Goal: Information Seeking & Learning: Learn about a topic

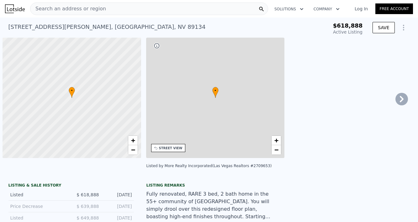
type input "-$ 676,204"
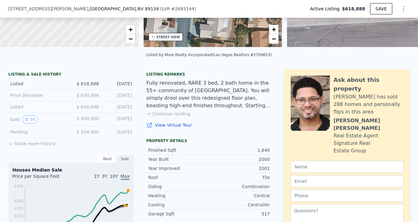
scroll to position [113, 0]
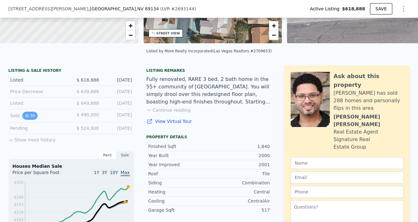
click at [29, 116] on button "39" at bounding box center [29, 116] width 15 height 8
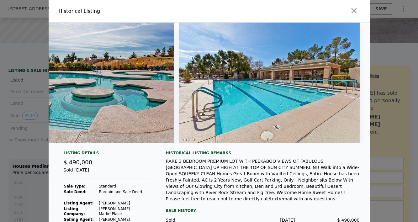
scroll to position [0, 0]
click at [354, 10] on icon "button" at bounding box center [353, 10] width 5 height 5
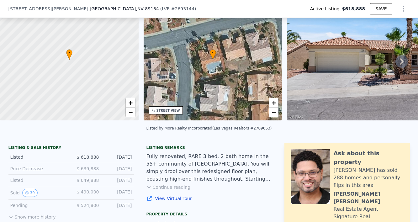
scroll to position [36, 0]
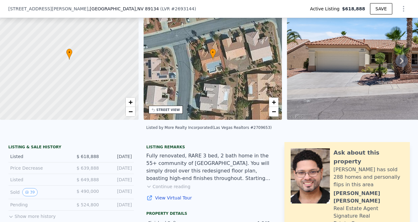
click at [400, 61] on icon at bounding box center [401, 61] width 13 height 13
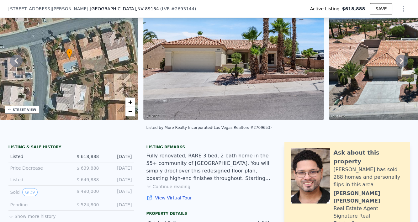
click at [400, 61] on icon at bounding box center [401, 61] width 13 height 13
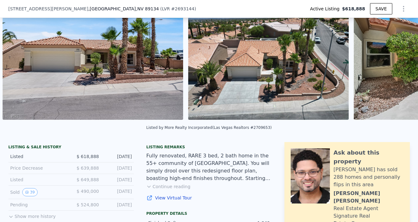
click at [400, 61] on div "• + − • + − STREET VIEW Loading... SATELLITE VIEW" at bounding box center [209, 60] width 418 height 123
click at [400, 61] on icon at bounding box center [401, 61] width 13 height 13
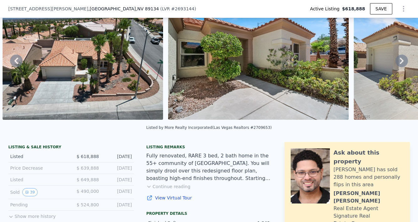
click at [400, 61] on icon at bounding box center [401, 61] width 13 height 13
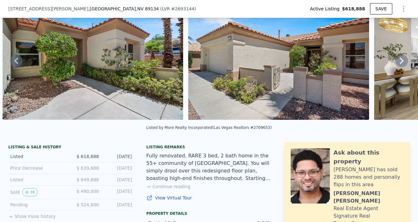
click at [400, 61] on icon at bounding box center [401, 61] width 13 height 13
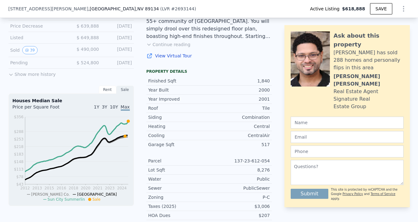
scroll to position [167, 0]
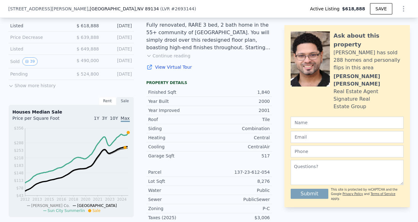
click at [37, 86] on button "Show more history" at bounding box center [31, 84] width 47 height 9
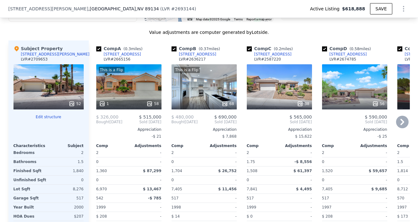
scroll to position [741, 0]
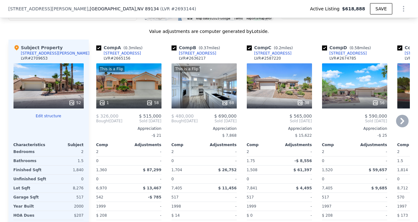
click at [209, 92] on div "This is a Flip 68" at bounding box center [203, 85] width 65 height 45
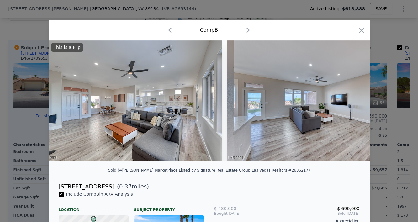
scroll to position [0, 1684]
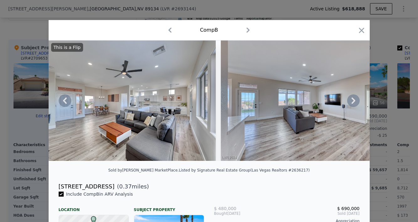
click at [353, 103] on icon at bounding box center [353, 100] width 13 height 13
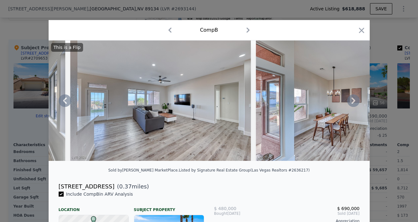
click at [353, 103] on icon at bounding box center [353, 100] width 13 height 13
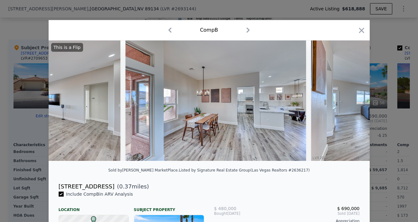
scroll to position [0, 1985]
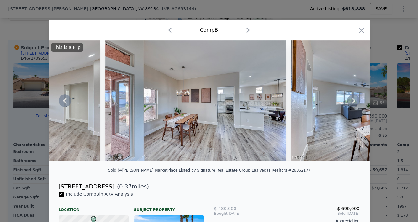
click at [353, 103] on icon at bounding box center [353, 100] width 13 height 13
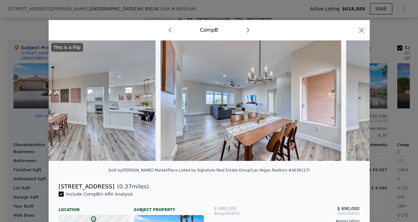
scroll to position [0, 2135]
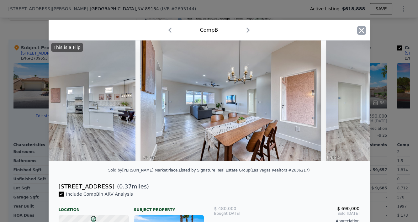
click at [361, 30] on icon "button" at bounding box center [361, 30] width 5 height 5
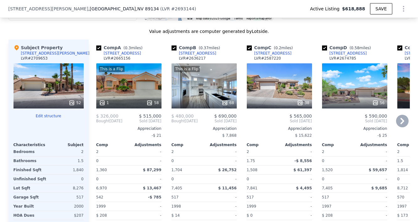
click at [279, 89] on div "38" at bounding box center [279, 85] width 65 height 45
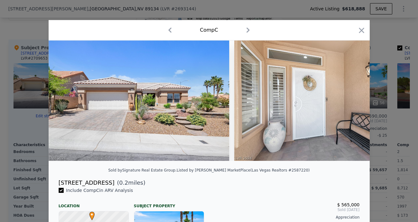
click at [350, 101] on img at bounding box center [324, 100] width 181 height 120
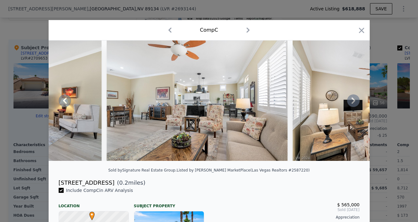
scroll to position [1, 0]
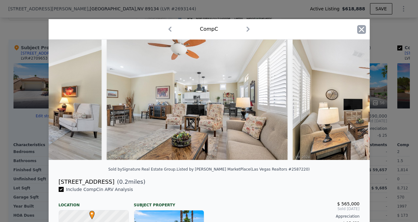
click at [361, 28] on icon "button" at bounding box center [361, 29] width 9 height 9
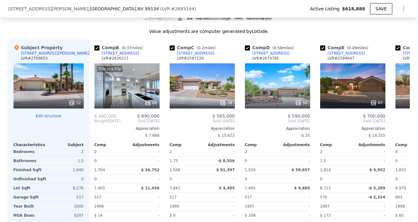
scroll to position [0, 79]
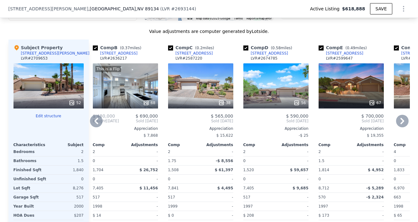
click at [282, 93] on div "56" at bounding box center [275, 85] width 65 height 45
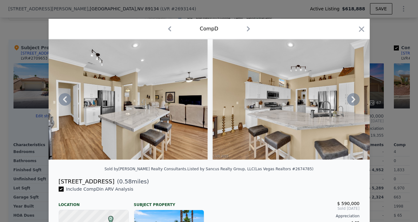
scroll to position [1, 0]
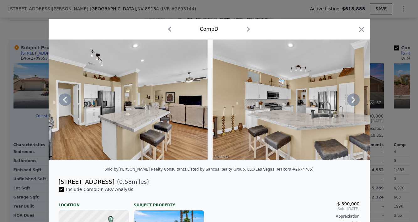
click at [355, 99] on icon at bounding box center [353, 100] width 4 height 6
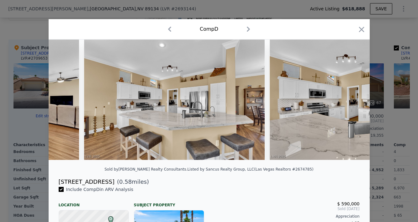
scroll to position [0, 2214]
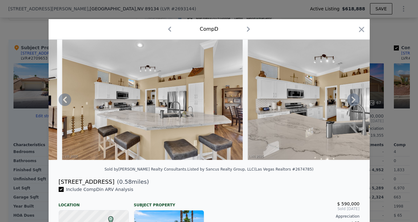
click at [354, 100] on icon at bounding box center [353, 100] width 4 height 6
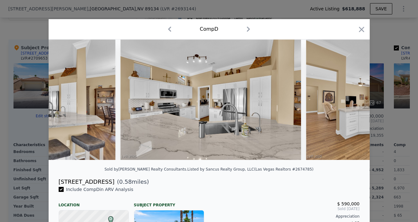
scroll to position [0, 2365]
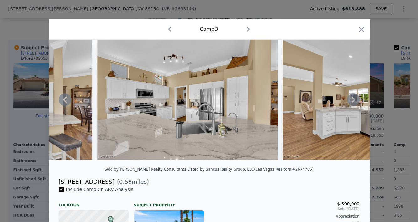
click at [352, 100] on icon at bounding box center [353, 99] width 13 height 13
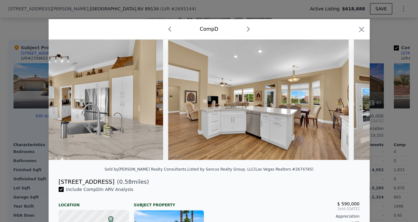
scroll to position [0, 2515]
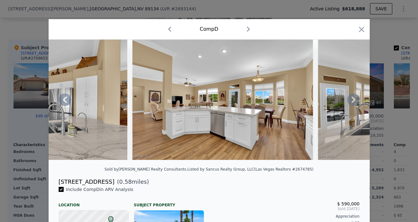
click at [352, 100] on icon at bounding box center [353, 99] width 13 height 13
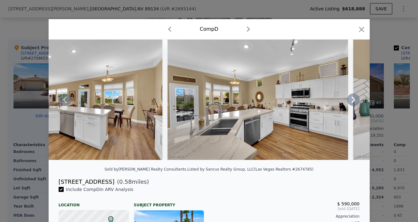
click at [352, 100] on icon at bounding box center [353, 99] width 13 height 13
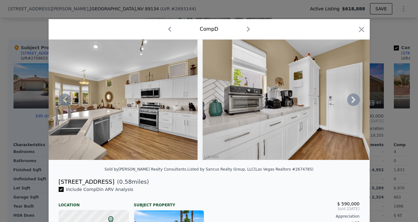
click at [352, 100] on icon at bounding box center [353, 99] width 13 height 13
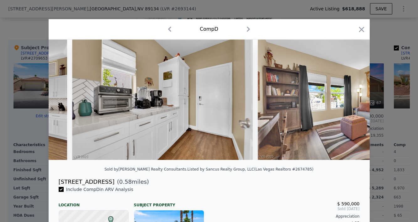
scroll to position [0, 2967]
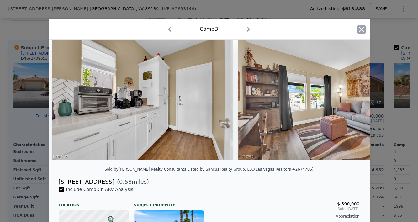
click at [361, 28] on icon "button" at bounding box center [361, 29] width 9 height 9
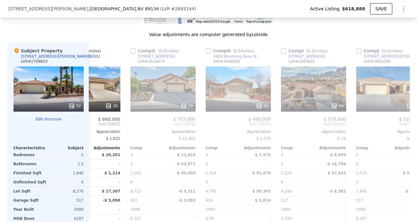
scroll to position [0, 418]
click at [313, 91] on div "44" at bounding box center [312, 88] width 65 height 45
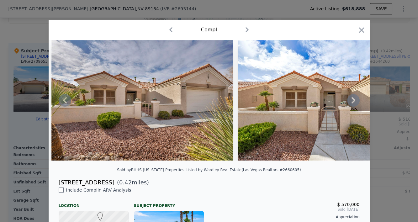
scroll to position [1, 0]
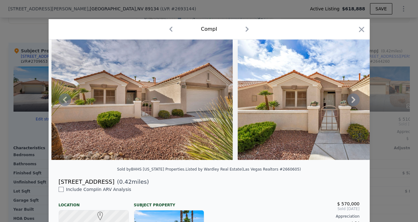
click at [355, 103] on icon at bounding box center [353, 99] width 13 height 13
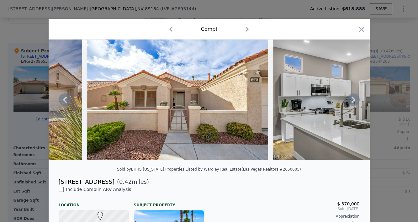
click at [353, 100] on icon at bounding box center [353, 99] width 13 height 13
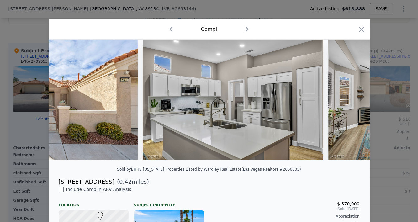
scroll to position [0, 922]
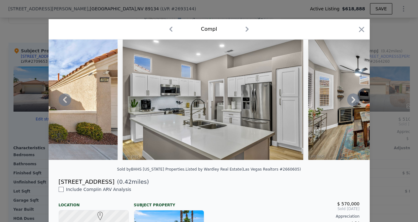
click at [353, 100] on icon at bounding box center [353, 99] width 13 height 13
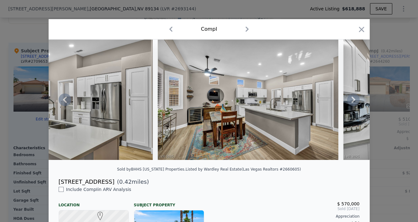
click at [353, 100] on icon at bounding box center [353, 99] width 13 height 13
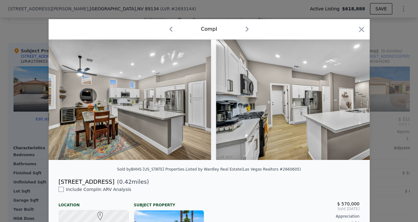
scroll to position [0, 1223]
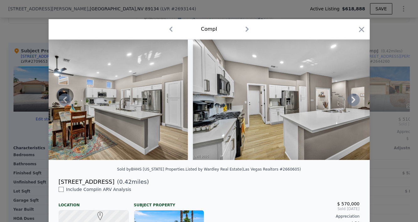
click at [353, 100] on icon at bounding box center [353, 99] width 13 height 13
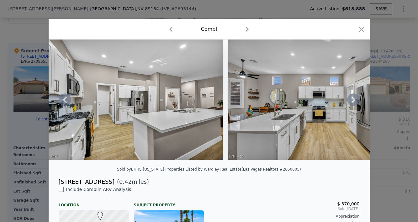
click at [353, 100] on icon at bounding box center [353, 99] width 13 height 13
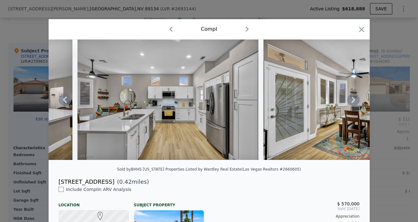
click at [353, 100] on icon at bounding box center [353, 99] width 13 height 13
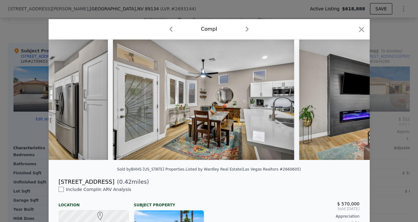
click at [361, 25] on div "Comp I" at bounding box center [209, 29] width 311 height 10
click at [361, 29] on icon "button" at bounding box center [361, 29] width 5 height 5
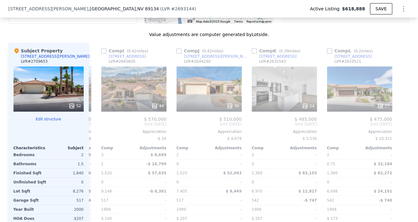
scroll to position [0, 597]
click at [206, 91] on div "36" at bounding box center [209, 88] width 65 height 45
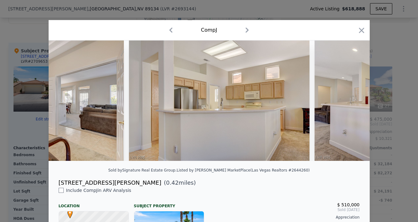
scroll to position [0, 1037]
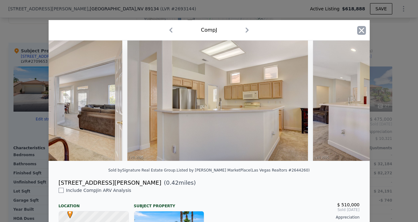
click at [362, 31] on icon "button" at bounding box center [361, 30] width 5 height 5
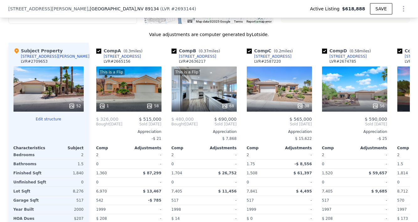
scroll to position [0, -15]
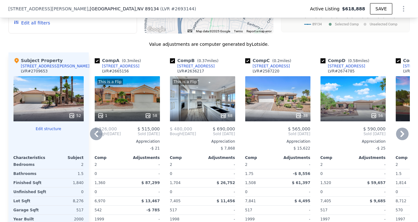
scroll to position [729, 0]
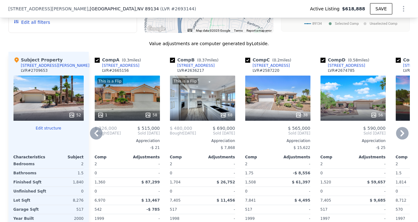
click at [210, 98] on div "This is a Flip 68" at bounding box center [202, 98] width 65 height 45
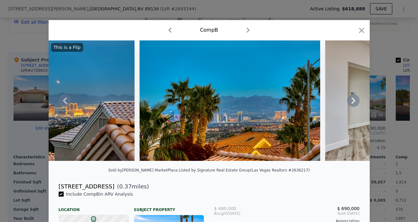
click at [354, 104] on icon at bounding box center [353, 100] width 13 height 13
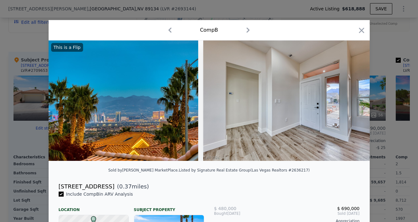
scroll to position [0, 1173]
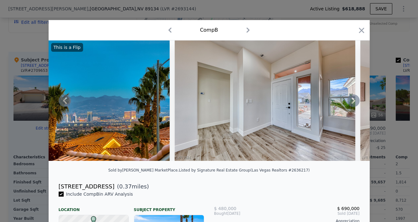
click at [354, 102] on icon at bounding box center [353, 101] width 4 height 6
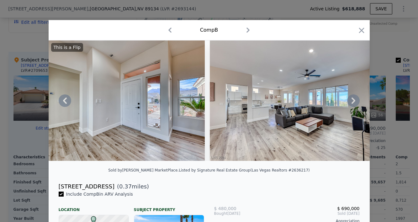
click at [354, 102] on icon at bounding box center [353, 101] width 4 height 6
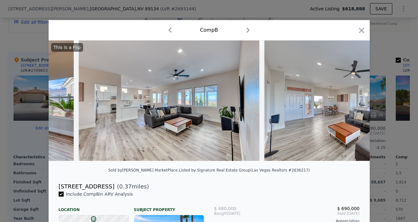
scroll to position [0, 1474]
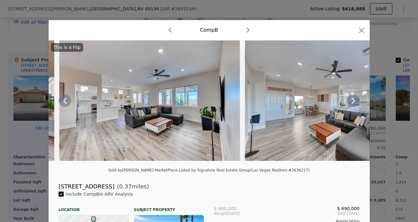
click at [354, 102] on icon at bounding box center [353, 101] width 4 height 6
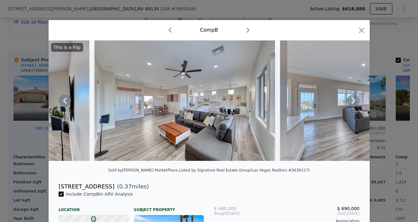
click at [354, 102] on icon at bounding box center [353, 101] width 4 height 6
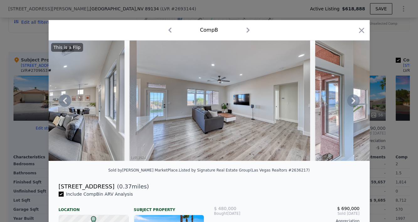
click at [354, 102] on icon at bounding box center [353, 101] width 4 height 6
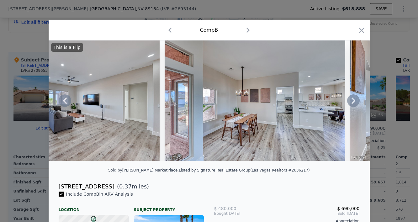
click at [354, 102] on icon at bounding box center [353, 101] width 4 height 6
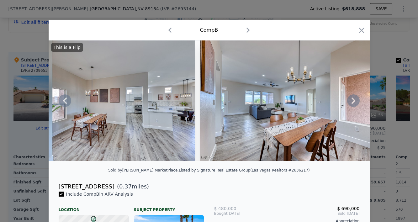
click at [354, 102] on icon at bounding box center [353, 101] width 4 height 6
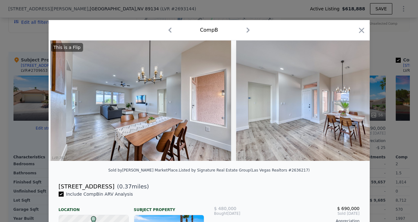
scroll to position [0, 2227]
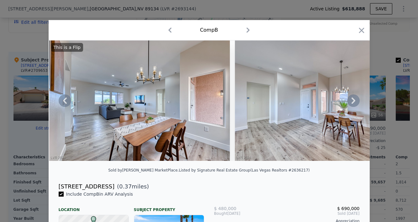
click at [354, 102] on icon at bounding box center [353, 101] width 4 height 6
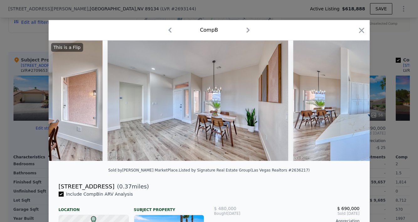
scroll to position [0, 2377]
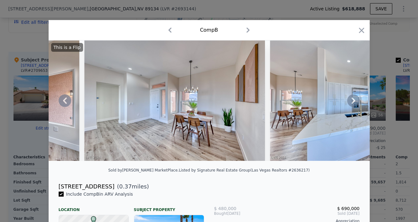
click at [354, 102] on icon at bounding box center [353, 101] width 4 height 6
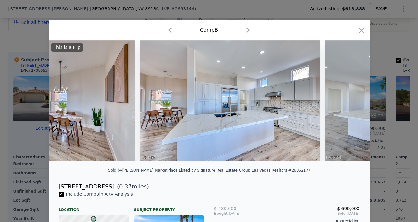
scroll to position [0, 2528]
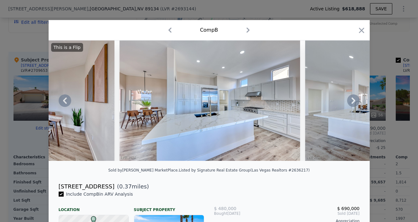
click at [354, 101] on icon at bounding box center [353, 101] width 4 height 6
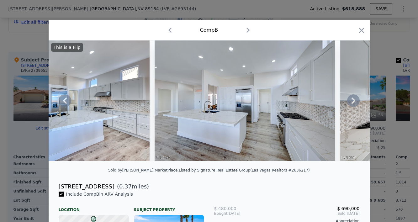
click at [354, 101] on icon at bounding box center [353, 101] width 4 height 6
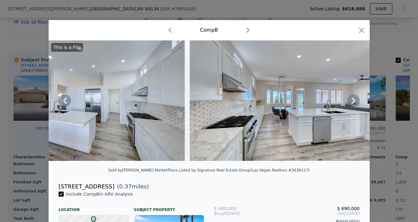
click at [354, 101] on icon at bounding box center [353, 101] width 4 height 6
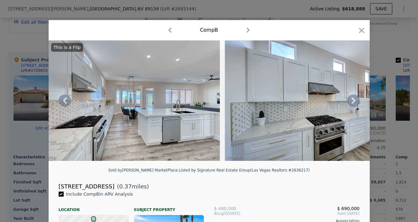
click at [354, 101] on icon at bounding box center [353, 101] width 4 height 6
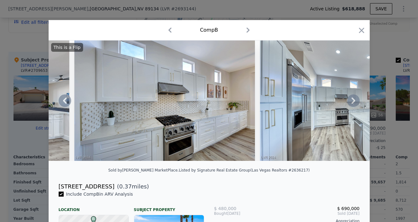
click at [354, 101] on icon at bounding box center [353, 101] width 4 height 6
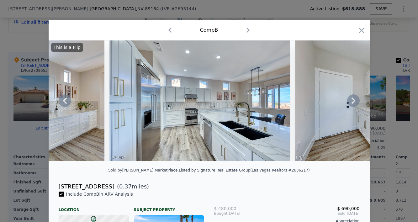
click at [354, 101] on icon at bounding box center [353, 101] width 4 height 6
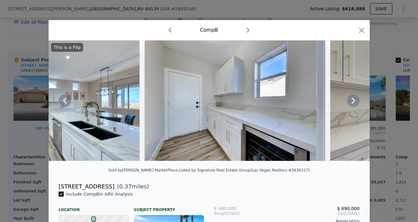
click at [354, 101] on icon at bounding box center [353, 101] width 4 height 6
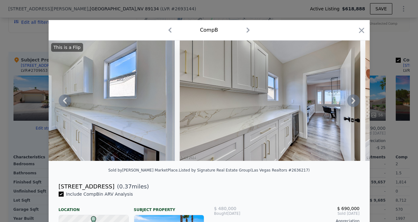
click at [354, 101] on icon at bounding box center [353, 101] width 4 height 6
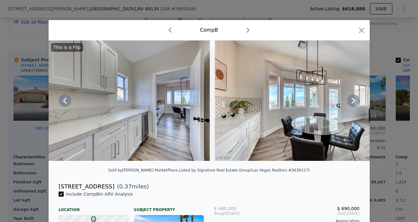
click at [354, 101] on icon at bounding box center [353, 101] width 4 height 6
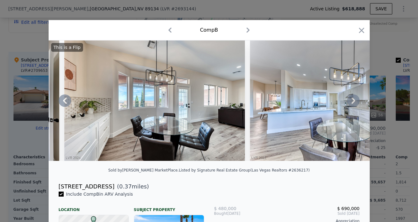
click at [354, 101] on icon at bounding box center [353, 101] width 4 height 6
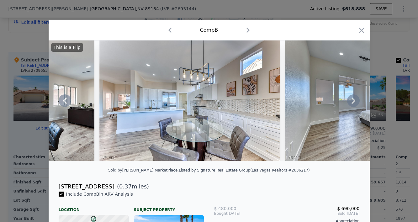
click at [354, 101] on icon at bounding box center [353, 101] width 4 height 6
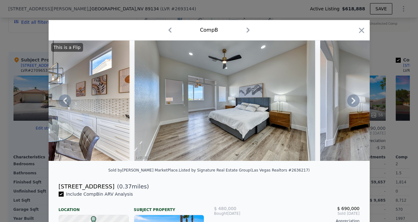
click at [354, 101] on icon at bounding box center [353, 101] width 4 height 6
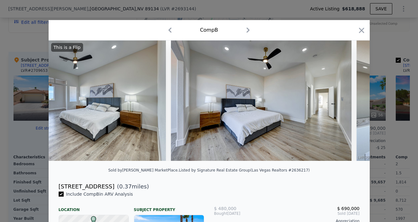
scroll to position [0, 4334]
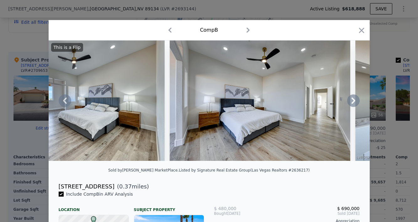
click at [354, 101] on div "This is a Flip" at bounding box center [209, 100] width 321 height 120
click at [353, 101] on icon at bounding box center [353, 101] width 4 height 6
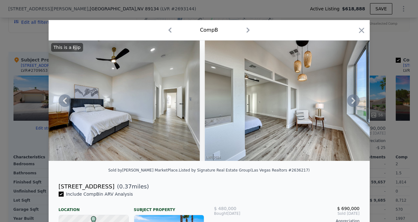
click at [353, 101] on div "This is a Flip" at bounding box center [209, 100] width 321 height 120
click at [353, 101] on icon at bounding box center [353, 101] width 4 height 6
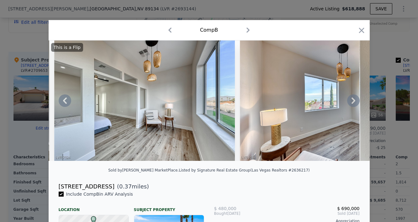
click at [353, 101] on icon at bounding box center [353, 101] width 4 height 6
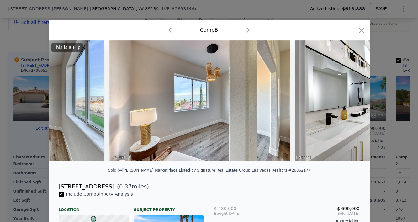
scroll to position [0, 4785]
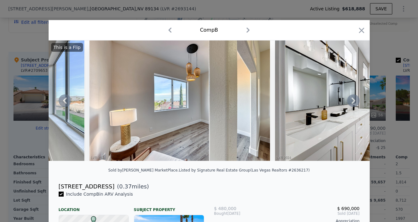
click at [353, 101] on icon at bounding box center [353, 101] width 4 height 6
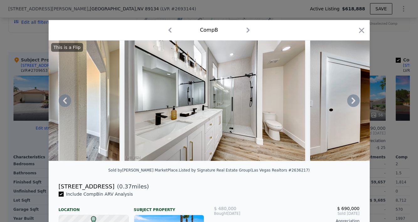
click at [353, 101] on icon at bounding box center [353, 101] width 4 height 6
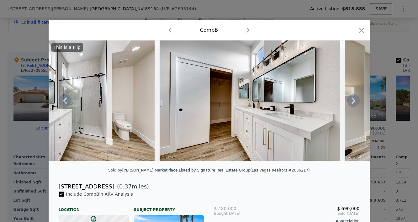
click at [353, 101] on icon at bounding box center [353, 101] width 4 height 6
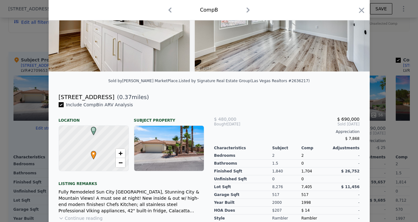
scroll to position [93, 0]
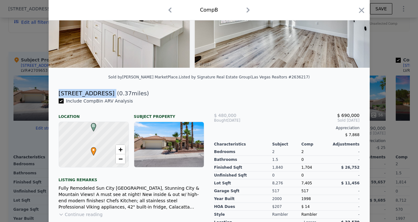
drag, startPoint x: 59, startPoint y: 92, endPoint x: 105, endPoint y: 92, distance: 45.8
click at [105, 92] on div "[STREET_ADDRESS] ( 0.37 miles)" at bounding box center [209, 93] width 311 height 9
copy div "[STREET_ADDRESS]"
click at [359, 13] on icon "button" at bounding box center [361, 10] width 5 height 5
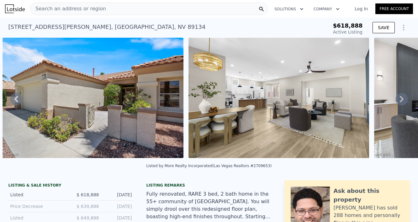
click at [71, 9] on span "Search an address or region" at bounding box center [68, 9] width 76 height 8
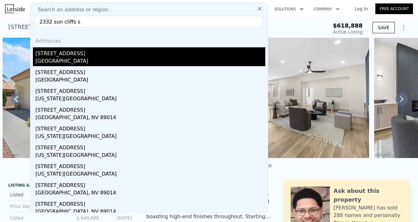
type input "2332 sun cliffs s"
click at [55, 61] on div "[GEOGRAPHIC_DATA]" at bounding box center [150, 61] width 230 height 9
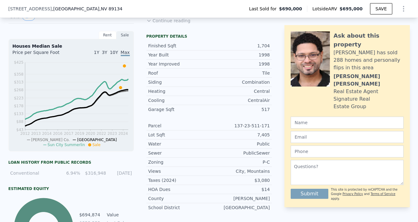
scroll to position [71, 0]
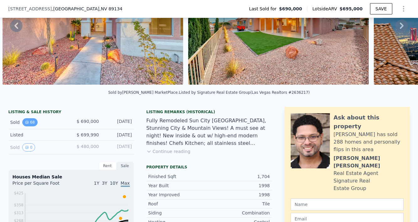
click at [29, 123] on button "68" at bounding box center [29, 122] width 15 height 8
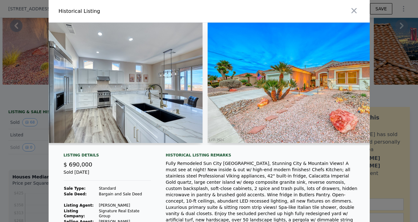
scroll to position [0, 31]
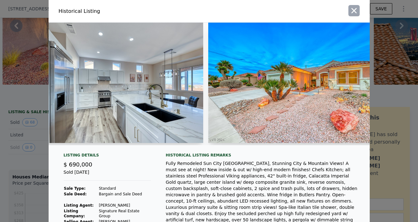
click at [352, 11] on icon "button" at bounding box center [354, 10] width 9 height 9
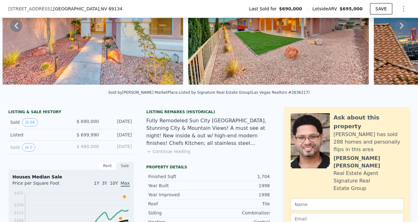
scroll to position [71, 0]
click at [30, 149] on button "0" at bounding box center [28, 147] width 13 height 8
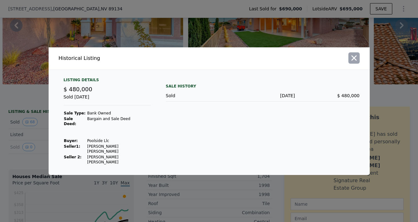
click at [353, 61] on icon "button" at bounding box center [353, 57] width 5 height 5
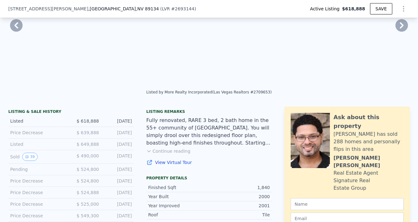
type input "$ 665,000"
type input "4"
type input "1329"
type input "2102"
type input "4792"
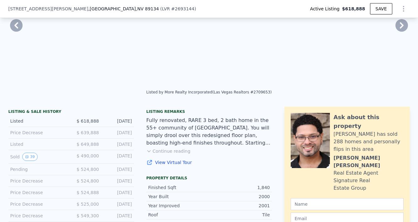
type input "9148"
type input "-$ 50,282"
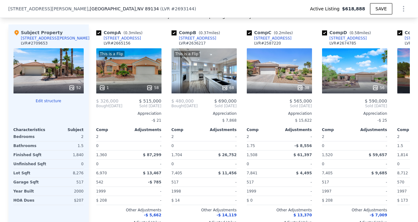
scroll to position [745, 0]
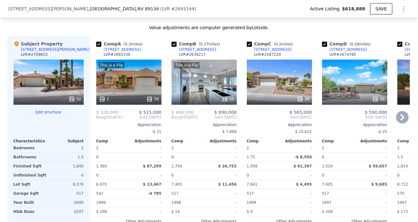
click at [201, 79] on div "This is a Flip 68" at bounding box center [203, 82] width 65 height 45
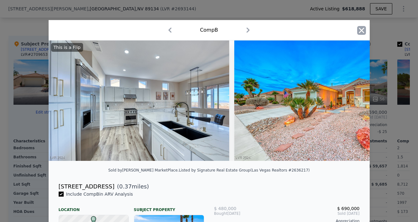
click at [362, 29] on icon "button" at bounding box center [361, 30] width 9 height 9
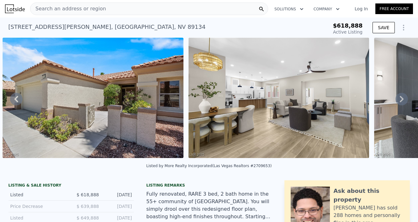
click at [98, 8] on span "Search an address or region" at bounding box center [68, 9] width 76 height 8
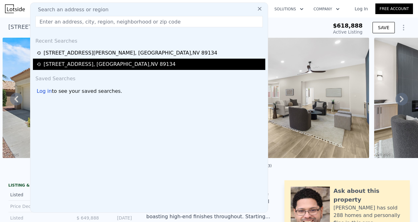
click at [83, 64] on div "[STREET_ADDRESS]" at bounding box center [110, 65] width 132 height 8
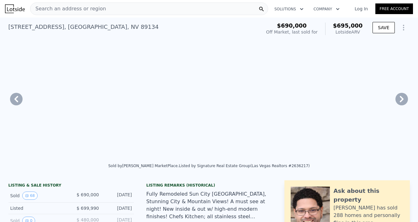
type input "$ 695,000"
checkbox input "true"
type input "3"
type input "1360"
type input "2176"
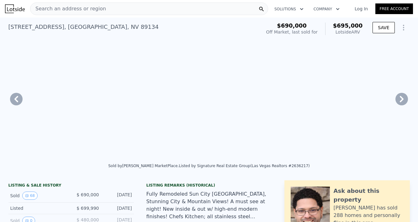
type input "5663"
type input "9583"
type input "-$ 73,966"
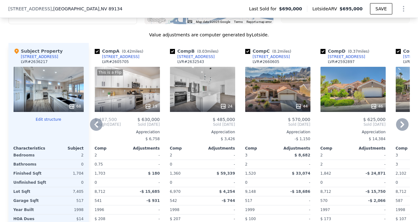
scroll to position [635, 0]
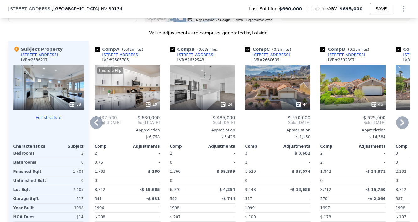
click at [117, 92] on div "This is a Flip 19" at bounding box center [127, 87] width 65 height 45
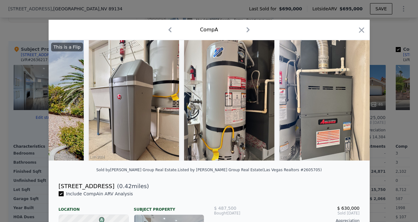
scroll to position [0, 2531]
click at [359, 30] on icon "button" at bounding box center [361, 30] width 9 height 9
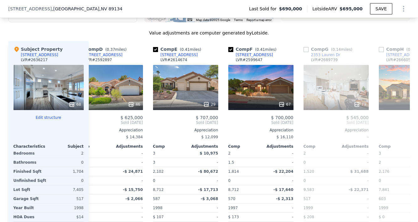
scroll to position [0, 255]
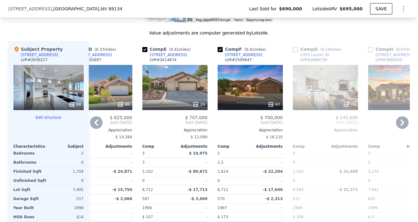
click at [329, 85] on div "79" at bounding box center [325, 87] width 65 height 45
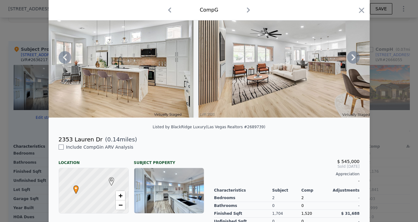
scroll to position [44, 0]
click at [352, 56] on icon at bounding box center [353, 57] width 13 height 13
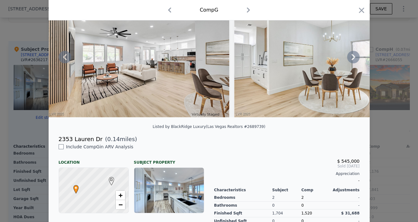
click at [352, 57] on icon at bounding box center [353, 57] width 13 height 13
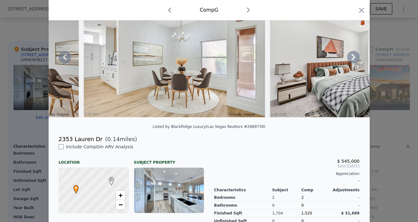
click at [352, 57] on icon at bounding box center [353, 57] width 13 height 13
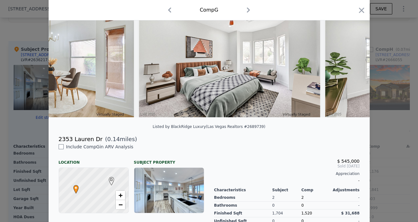
scroll to position [0, 674]
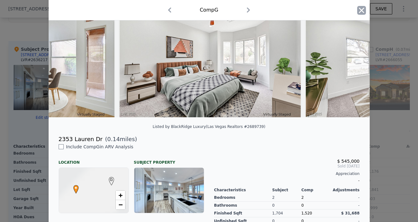
click at [361, 11] on icon "button" at bounding box center [361, 10] width 5 height 5
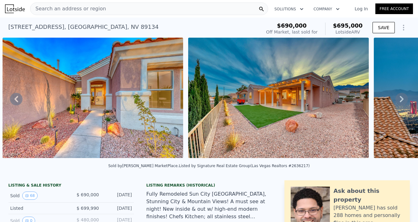
click at [57, 9] on span "Search an address or region" at bounding box center [68, 9] width 76 height 8
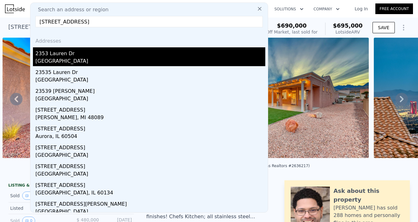
type input "[STREET_ADDRESS]"
click at [56, 55] on div "2353 Lauren Dr" at bounding box center [150, 52] width 230 height 10
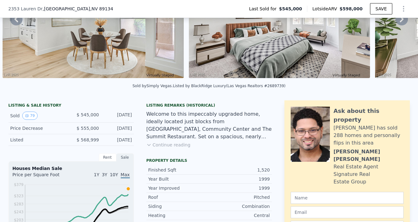
scroll to position [80, 0]
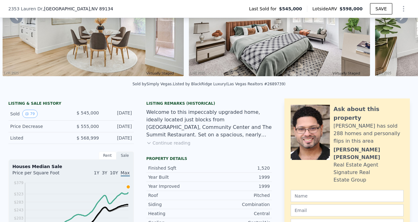
click at [173, 143] on button "Continue reading" at bounding box center [168, 143] width 44 height 6
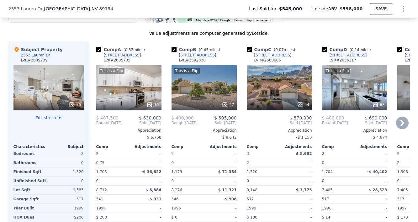
scroll to position [705, 0]
click at [403, 120] on icon at bounding box center [402, 123] width 4 height 6
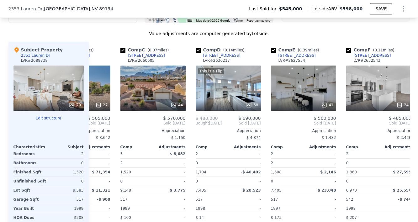
scroll to position [0, 150]
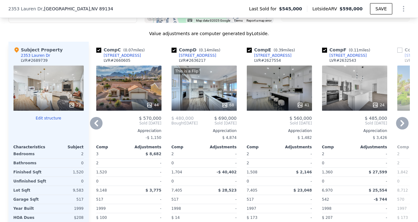
click at [267, 79] on div "41" at bounding box center [279, 88] width 65 height 45
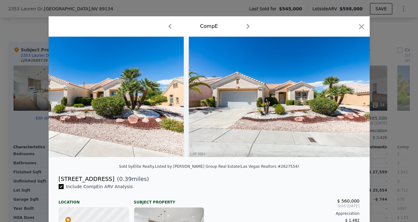
scroll to position [0, 7294]
click at [362, 27] on icon "button" at bounding box center [361, 26] width 5 height 5
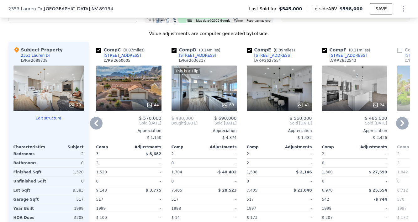
click at [275, 99] on div at bounding box center [279, 104] width 65 height 11
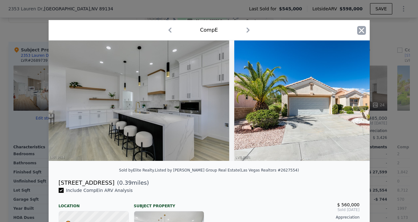
click at [361, 32] on icon "button" at bounding box center [361, 30] width 9 height 9
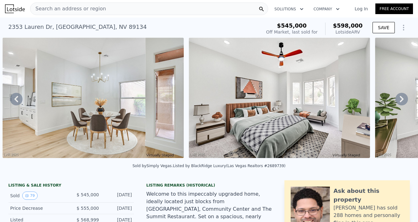
click at [74, 9] on span "Search an address or region" at bounding box center [68, 9] width 76 height 8
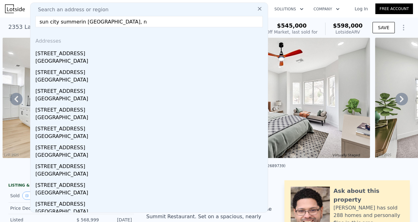
type input "sun city summerin [GEOGRAPHIC_DATA], n"
click at [258, 10] on icon at bounding box center [259, 9] width 6 height 6
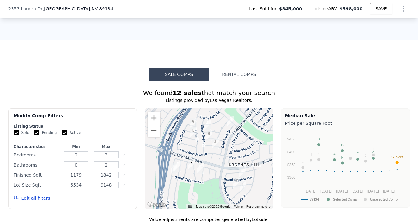
scroll to position [522, 0]
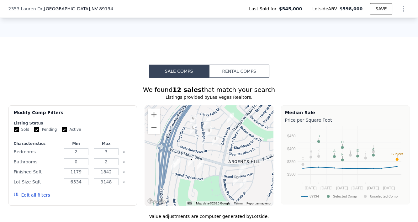
click at [177, 158] on img "2341 Hot Oak Ridge St" at bounding box center [177, 163] width 7 height 11
click at [178, 158] on img "2341 Hot Oak Ridge St" at bounding box center [177, 163] width 7 height 11
click at [219, 109] on div at bounding box center [209, 155] width 129 height 100
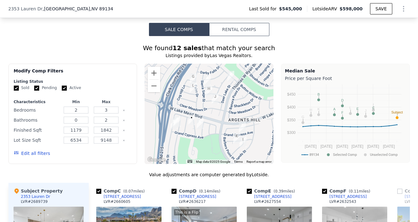
scroll to position [564, 0]
click at [229, 92] on div at bounding box center [209, 113] width 129 height 100
click at [243, 122] on img "10624 Grand Cypress Ave" at bounding box center [242, 127] width 7 height 11
click at [188, 100] on div at bounding box center [209, 113] width 129 height 100
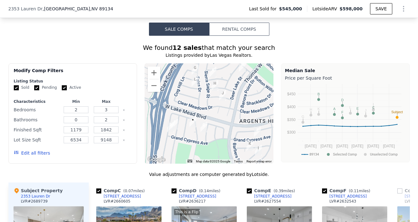
click at [188, 100] on div at bounding box center [209, 113] width 129 height 100
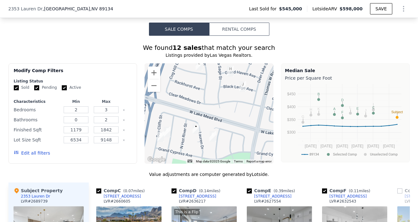
click at [188, 100] on div at bounding box center [209, 113] width 129 height 100
click at [168, 127] on img "2341 Hot Oak Ridge St" at bounding box center [167, 132] width 7 height 11
